Goal: Task Accomplishment & Management: Use online tool/utility

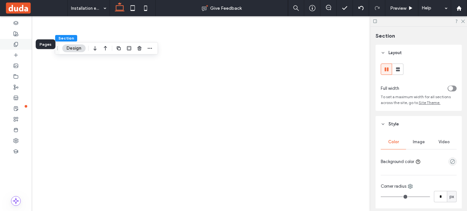
click at [10, 47] on div at bounding box center [16, 44] width 32 height 11
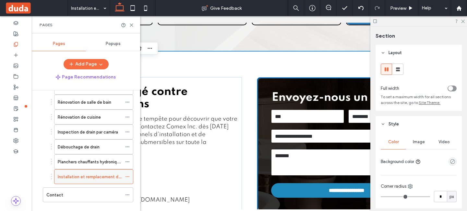
click at [83, 179] on label "Installation et remplacement de pompe submersible" at bounding box center [109, 176] width 103 height 11
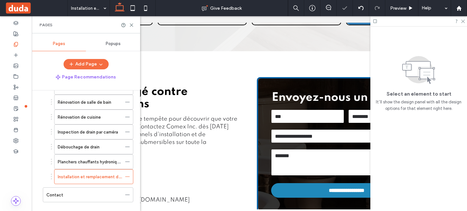
click at [52, 6] on span at bounding box center [36, 8] width 63 height 13
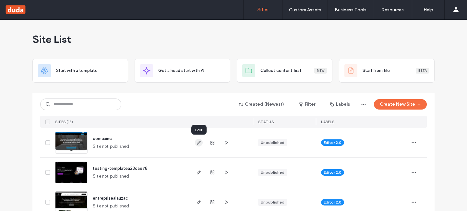
click at [198, 141] on icon "button" at bounding box center [198, 142] width 5 height 5
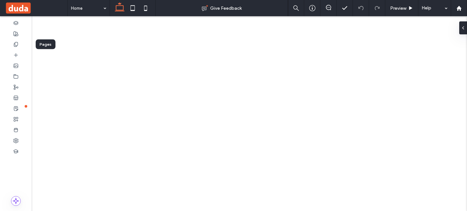
click at [18, 44] on use at bounding box center [16, 44] width 4 height 4
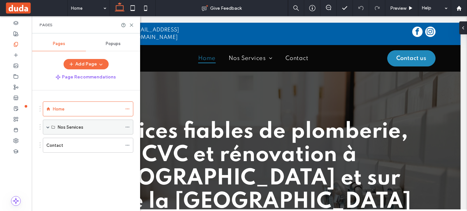
click at [47, 127] on span at bounding box center [47, 127] width 3 height 3
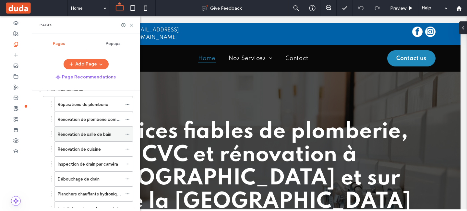
scroll to position [80, 0]
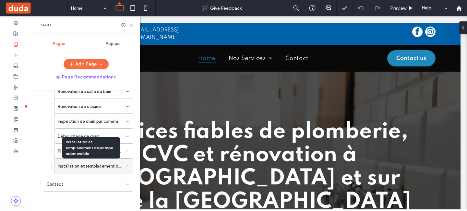
click at [88, 164] on label "Installation et remplacement de pompe submersible" at bounding box center [109, 166] width 103 height 11
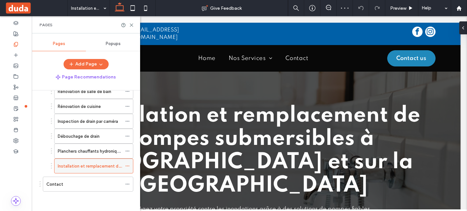
click at [80, 166] on label "Installation et remplacement de pompe submersible" at bounding box center [109, 166] width 103 height 11
click at [129, 165] on icon at bounding box center [127, 166] width 5 height 5
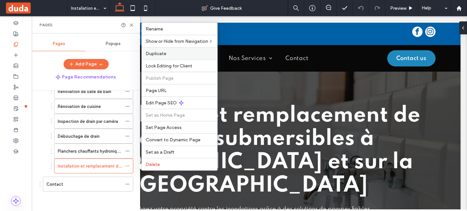
click at [167, 51] on label "Duplicate" at bounding box center [180, 54] width 68 height 6
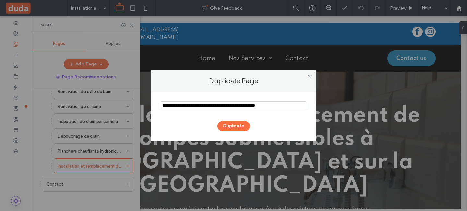
click at [190, 105] on input "notEmpty" at bounding box center [234, 106] width 146 height 8
type input "**********"
click at [239, 90] on div "Duplicate Page" at bounding box center [233, 81] width 165 height 22
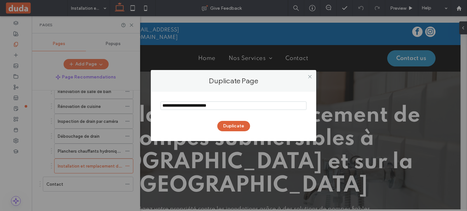
click at [232, 128] on button "Duplicate" at bounding box center [233, 126] width 33 height 10
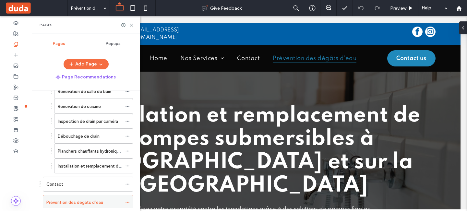
scroll to position [84, 0]
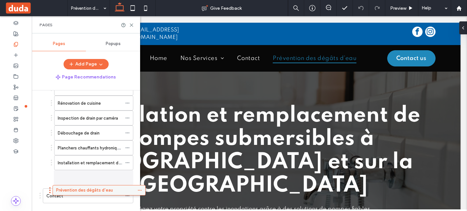
drag, startPoint x: 76, startPoint y: 184, endPoint x: 85, endPoint y: 191, distance: 11.5
click at [85, 191] on div "Home Nos Services Réparations de plomberie Rénovation de plomberie commerciale …" at bounding box center [90, 148] width 101 height 117
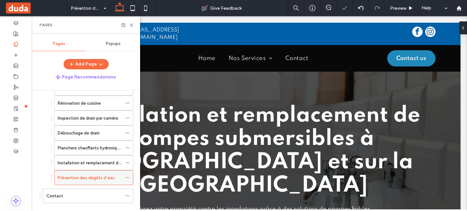
click at [89, 179] on label "Prévention des dégâts d’eau" at bounding box center [86, 177] width 57 height 11
click at [132, 26] on icon at bounding box center [131, 25] width 5 height 5
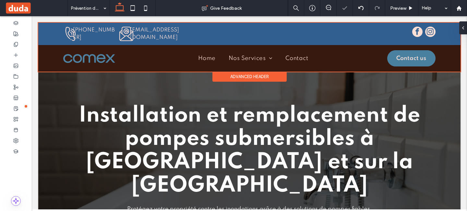
click at [133, 26] on div at bounding box center [249, 47] width 422 height 49
